Goal: Information Seeking & Learning: Learn about a topic

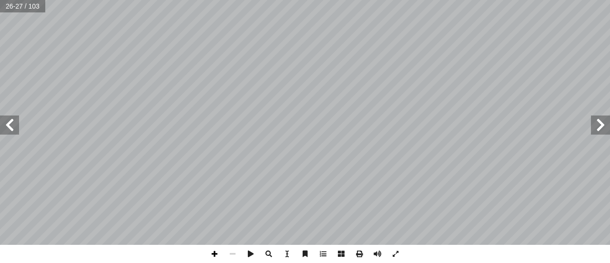
click at [214, 257] on span at bounding box center [214, 254] width 18 height 18
click at [10, 133] on span at bounding box center [9, 124] width 19 height 19
click at [215, 256] on span at bounding box center [214, 254] width 18 height 18
click at [12, 125] on span at bounding box center [9, 124] width 19 height 19
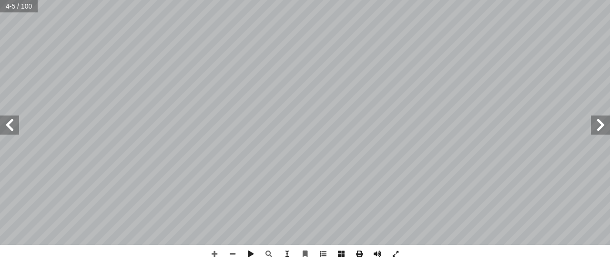
click at [9, 124] on span at bounding box center [9, 124] width 19 height 19
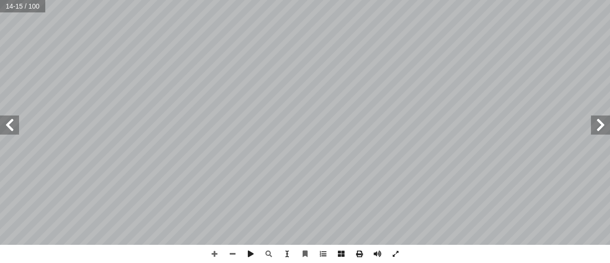
click at [9, 124] on span at bounding box center [9, 124] width 19 height 19
click at [233, 251] on span at bounding box center [233, 254] width 18 height 18
click at [8, 128] on span at bounding box center [9, 124] width 19 height 19
click at [8, 127] on span at bounding box center [9, 124] width 19 height 19
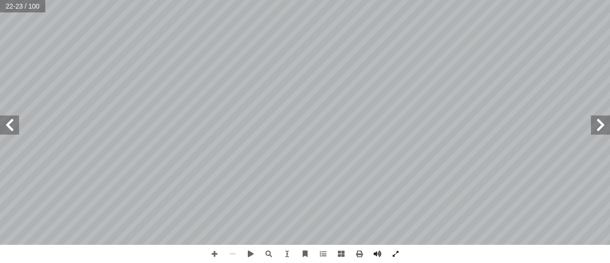
click at [15, 130] on span at bounding box center [9, 124] width 19 height 19
click at [597, 130] on span at bounding box center [600, 124] width 19 height 19
click at [210, 256] on span at bounding box center [214, 254] width 18 height 18
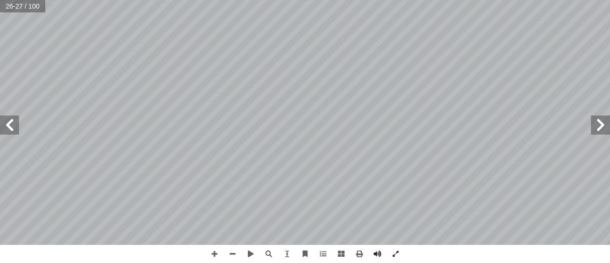
click at [602, 133] on span at bounding box center [600, 124] width 19 height 19
click at [602, 131] on span at bounding box center [600, 124] width 19 height 19
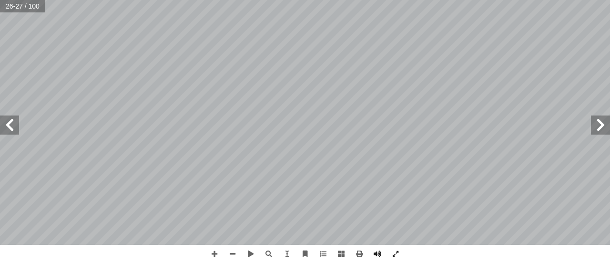
click at [599, 122] on span at bounding box center [600, 124] width 19 height 19
click at [598, 124] on span at bounding box center [600, 124] width 19 height 19
click at [214, 256] on span at bounding box center [214, 254] width 18 height 18
click at [8, 122] on span at bounding box center [9, 124] width 19 height 19
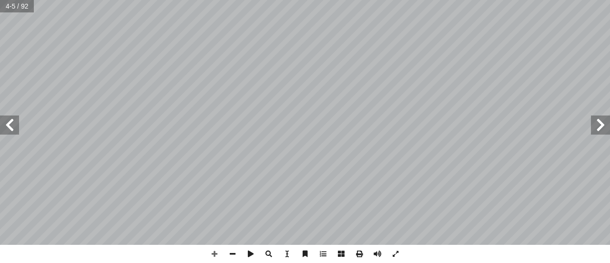
click at [8, 122] on span at bounding box center [9, 124] width 19 height 19
click at [234, 253] on span at bounding box center [233, 254] width 18 height 18
click at [12, 124] on span at bounding box center [9, 124] width 19 height 19
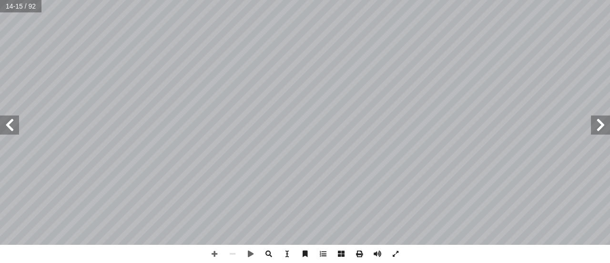
click at [12, 124] on span at bounding box center [9, 124] width 19 height 19
click at [602, 127] on span at bounding box center [600, 124] width 19 height 19
click at [602, 128] on span at bounding box center [600, 124] width 19 height 19
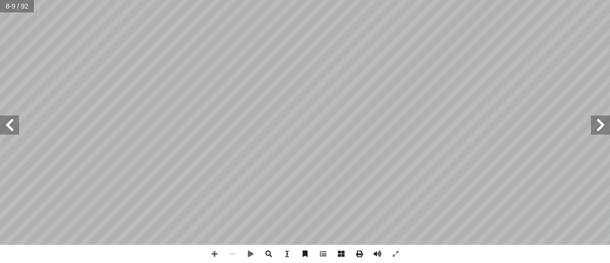
click at [602, 128] on span at bounding box center [600, 124] width 19 height 19
click at [211, 254] on span at bounding box center [214, 254] width 18 height 18
click at [214, 252] on span at bounding box center [214, 254] width 18 height 18
click at [9, 127] on span at bounding box center [9, 124] width 19 height 19
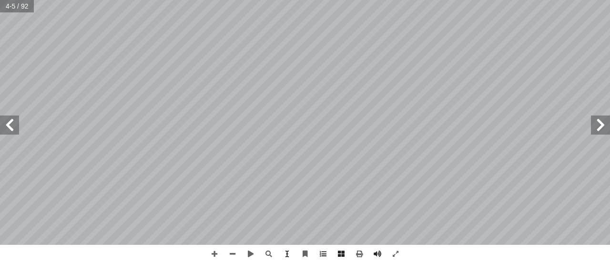
click at [9, 127] on span at bounding box center [9, 124] width 19 height 19
click at [9, 126] on span at bounding box center [9, 124] width 19 height 19
